Goal: Find specific page/section: Find specific page/section

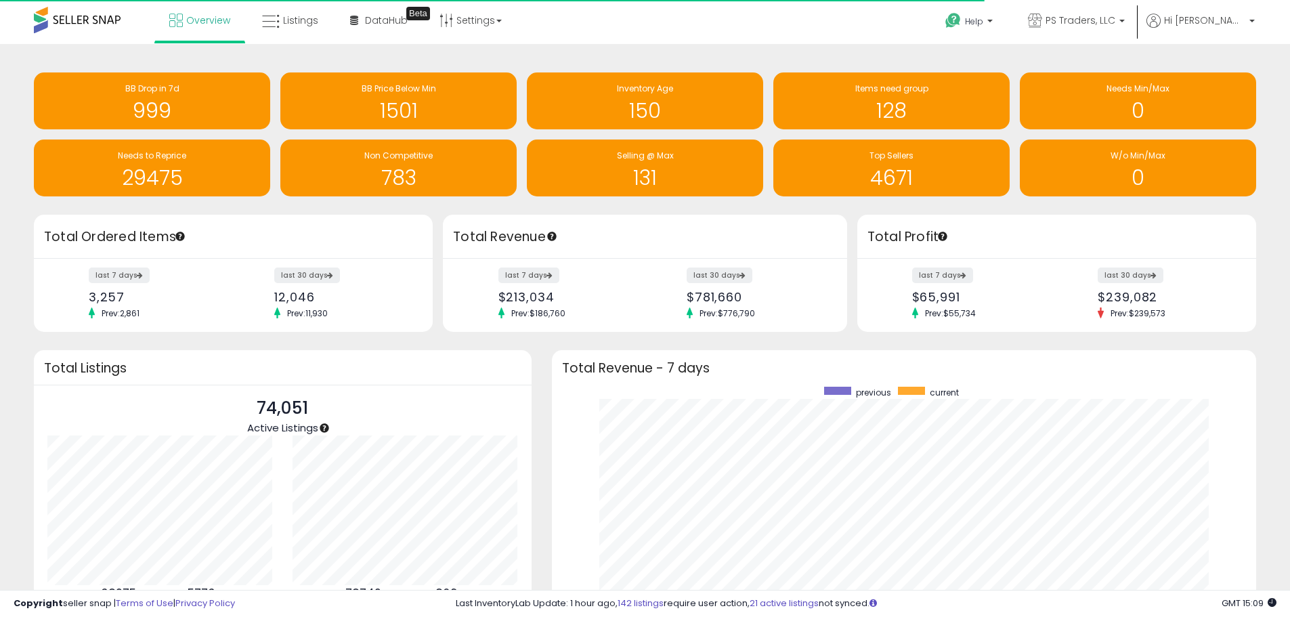
scroll to position [256, 678]
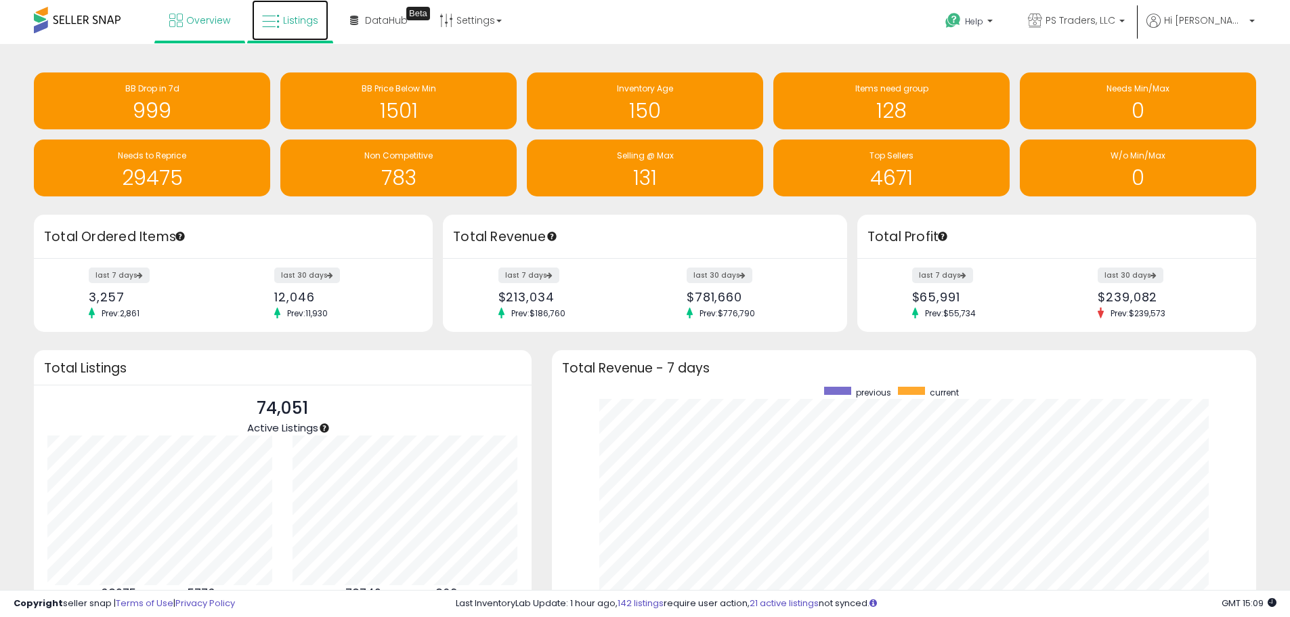
click at [314, 20] on span "Listings" at bounding box center [300, 21] width 35 height 14
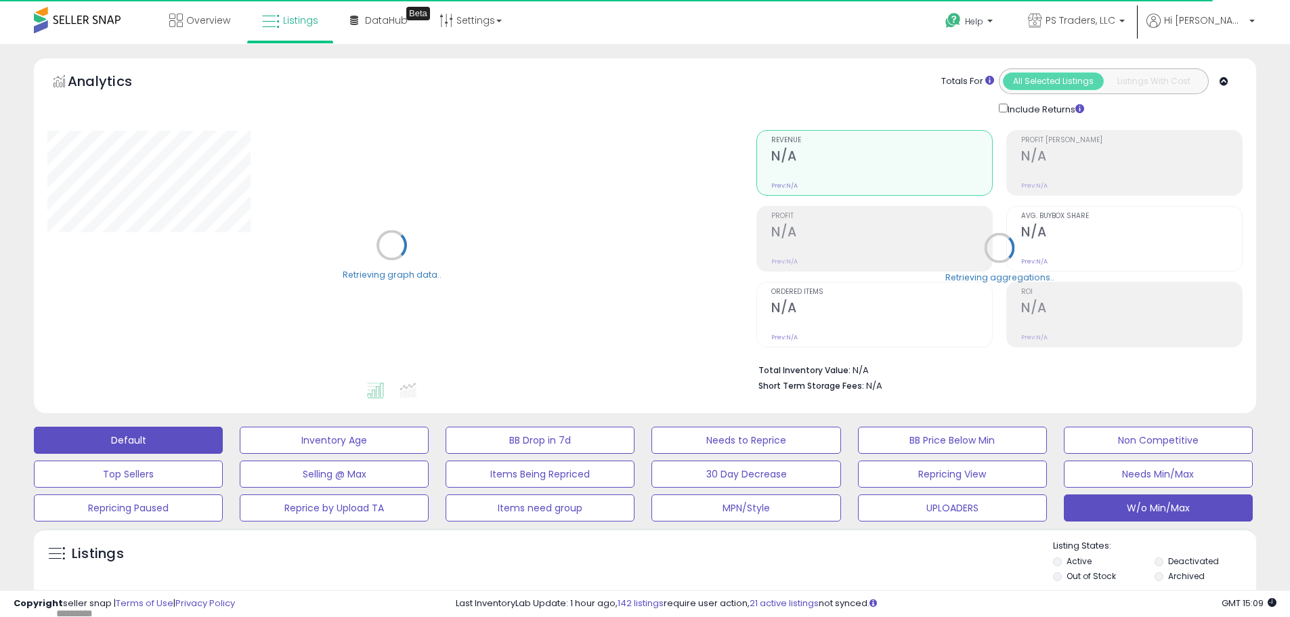
click at [1214, 510] on button "W/o Min/Max" at bounding box center [1158, 507] width 189 height 27
